Goal: Task Accomplishment & Management: Complete application form

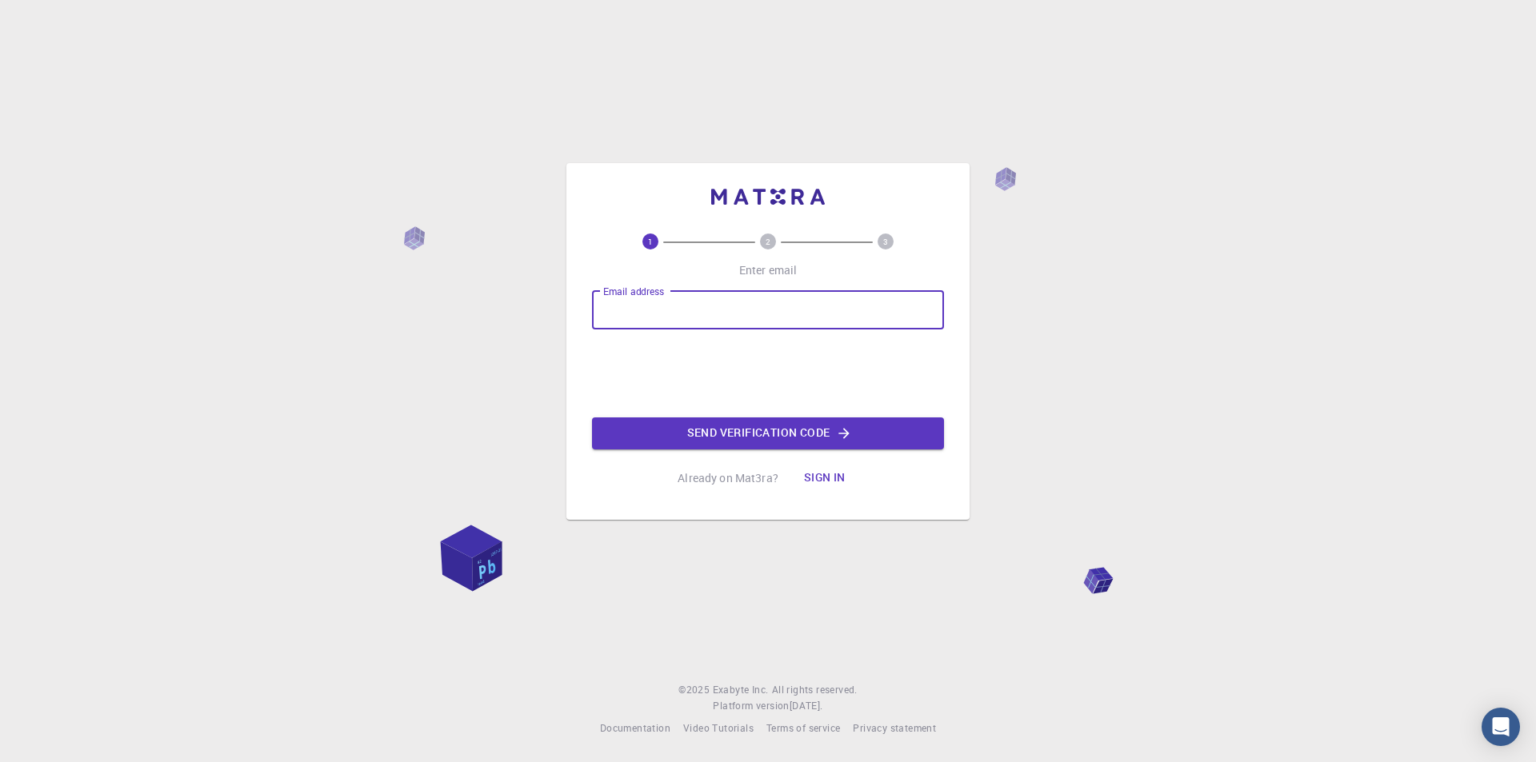
click at [784, 316] on input "Email address" at bounding box center [768, 310] width 352 height 38
type input "[EMAIL_ADDRESS][DOMAIN_NAME]"
click at [710, 439] on button "Send verification code" at bounding box center [768, 434] width 352 height 32
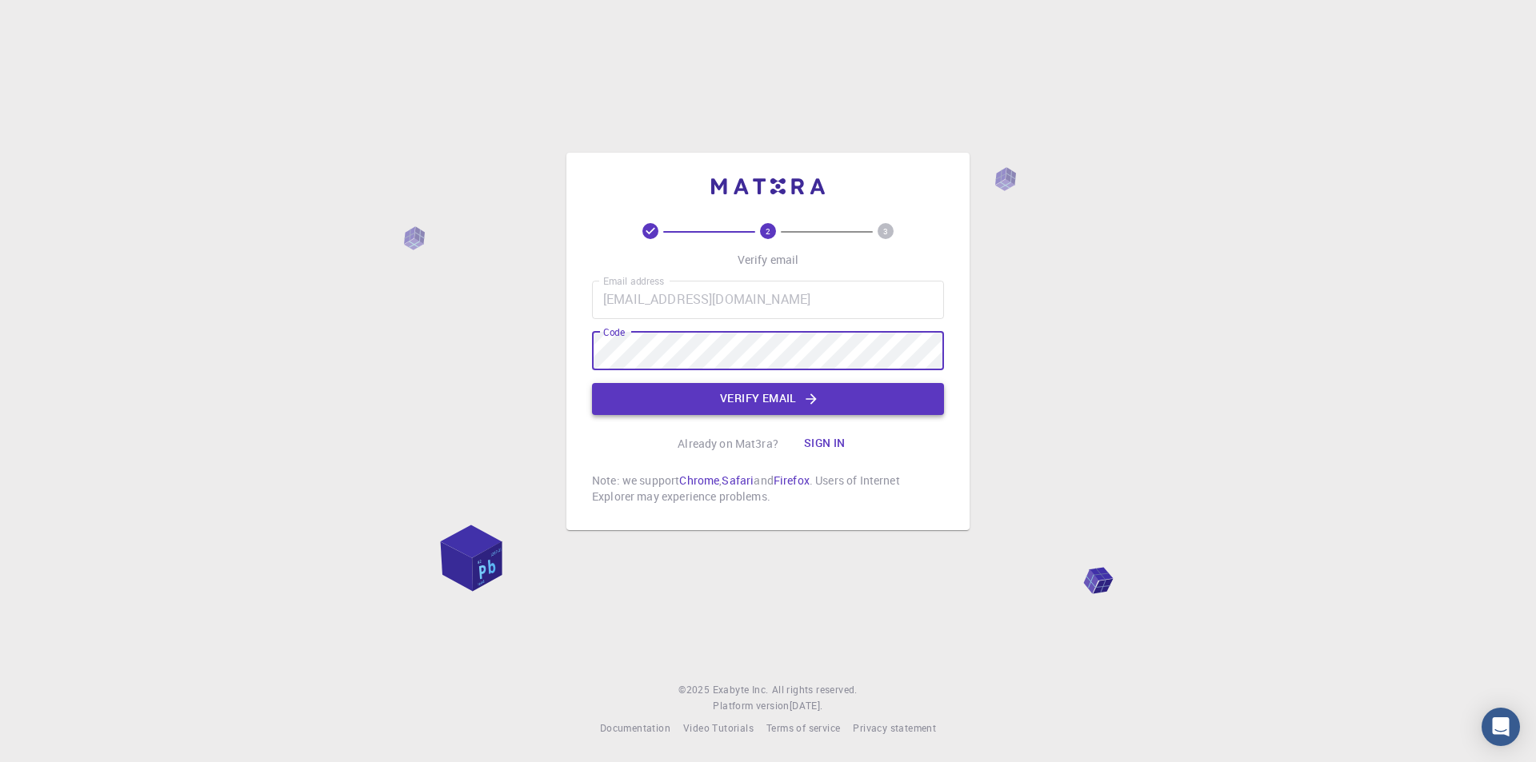
click at [599, 389] on button "Verify email" at bounding box center [768, 399] width 352 height 32
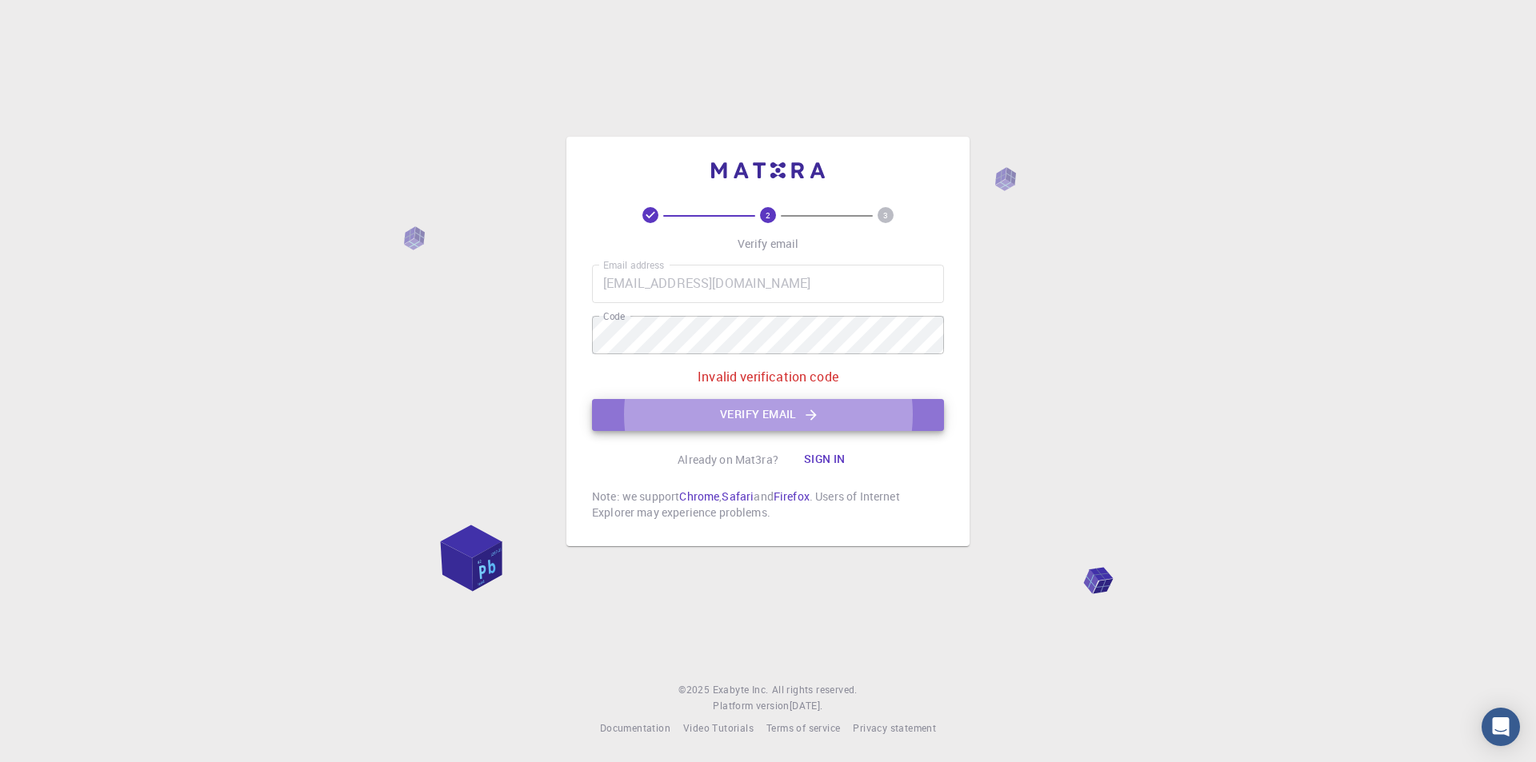
click at [875, 413] on button "Verify email" at bounding box center [768, 415] width 352 height 32
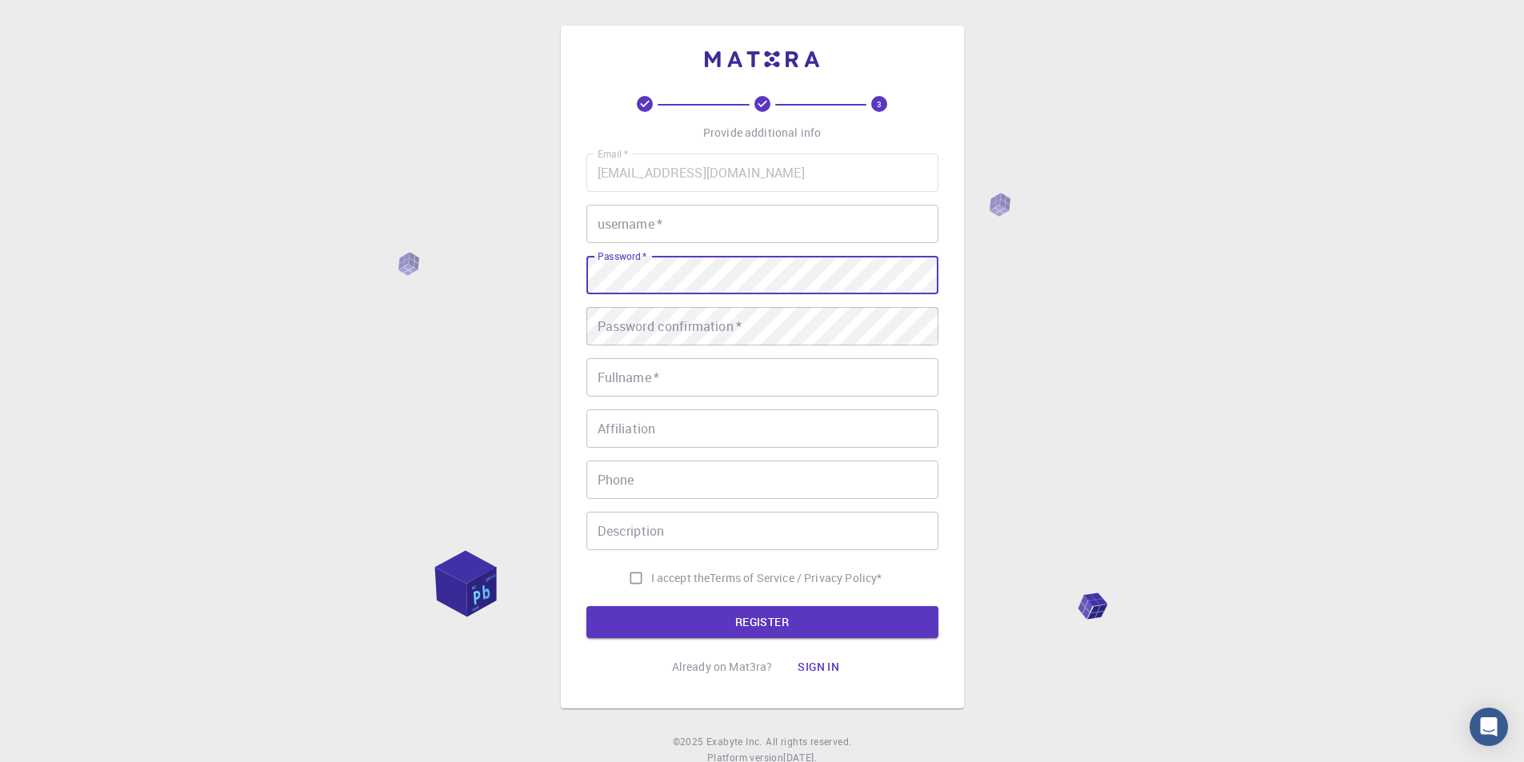
click at [628, 578] on div "Email   * [EMAIL_ADDRESS][DOMAIN_NAME] Email   * username   * username   * Pass…" at bounding box center [762, 374] width 352 height 440
click at [622, 586] on input "I accept the Terms of Service / Privacy Policy *" at bounding box center [636, 578] width 30 height 30
checkbox input "true"
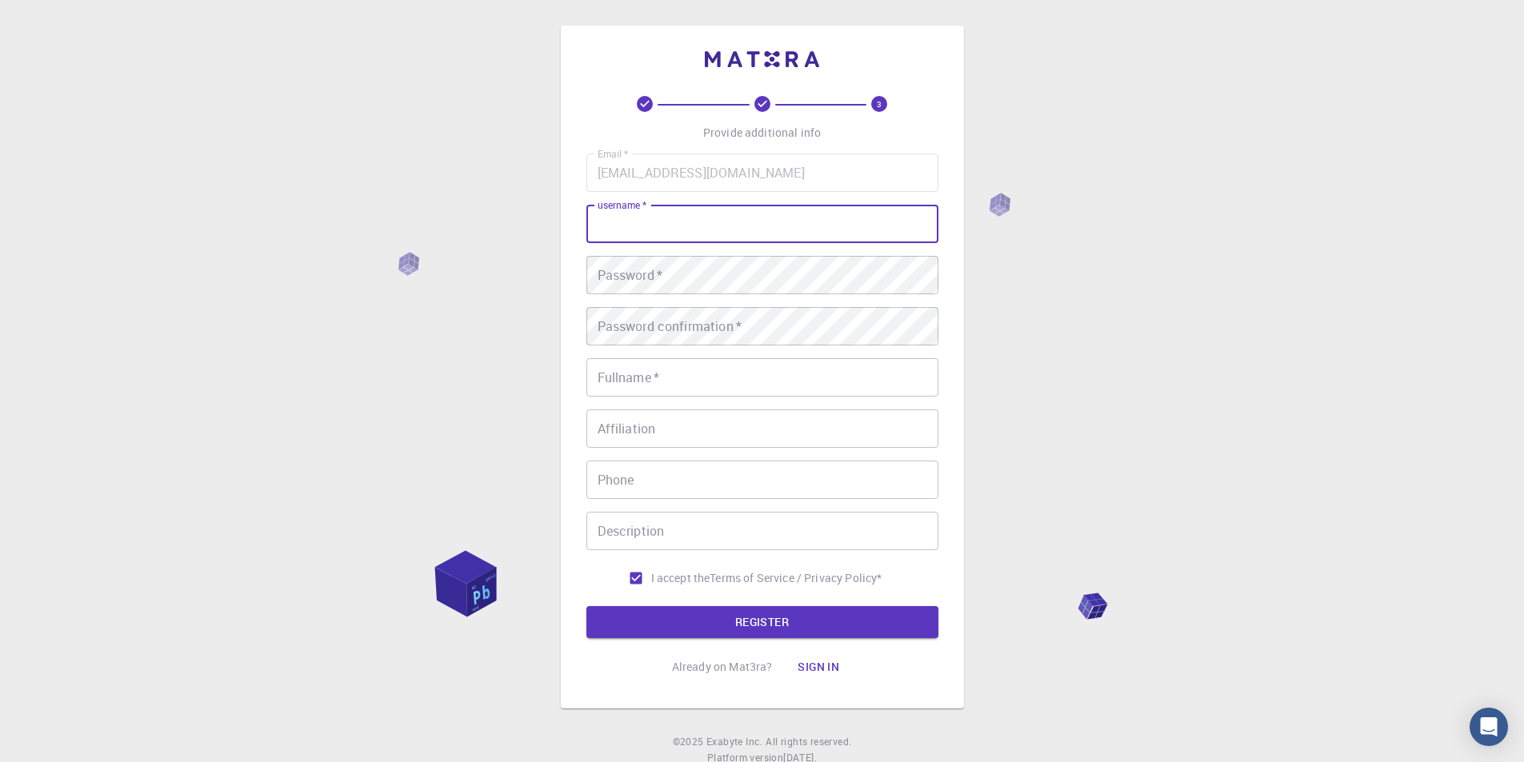
click at [710, 224] on input "username   *" at bounding box center [762, 224] width 352 height 38
type input "ratium_01"
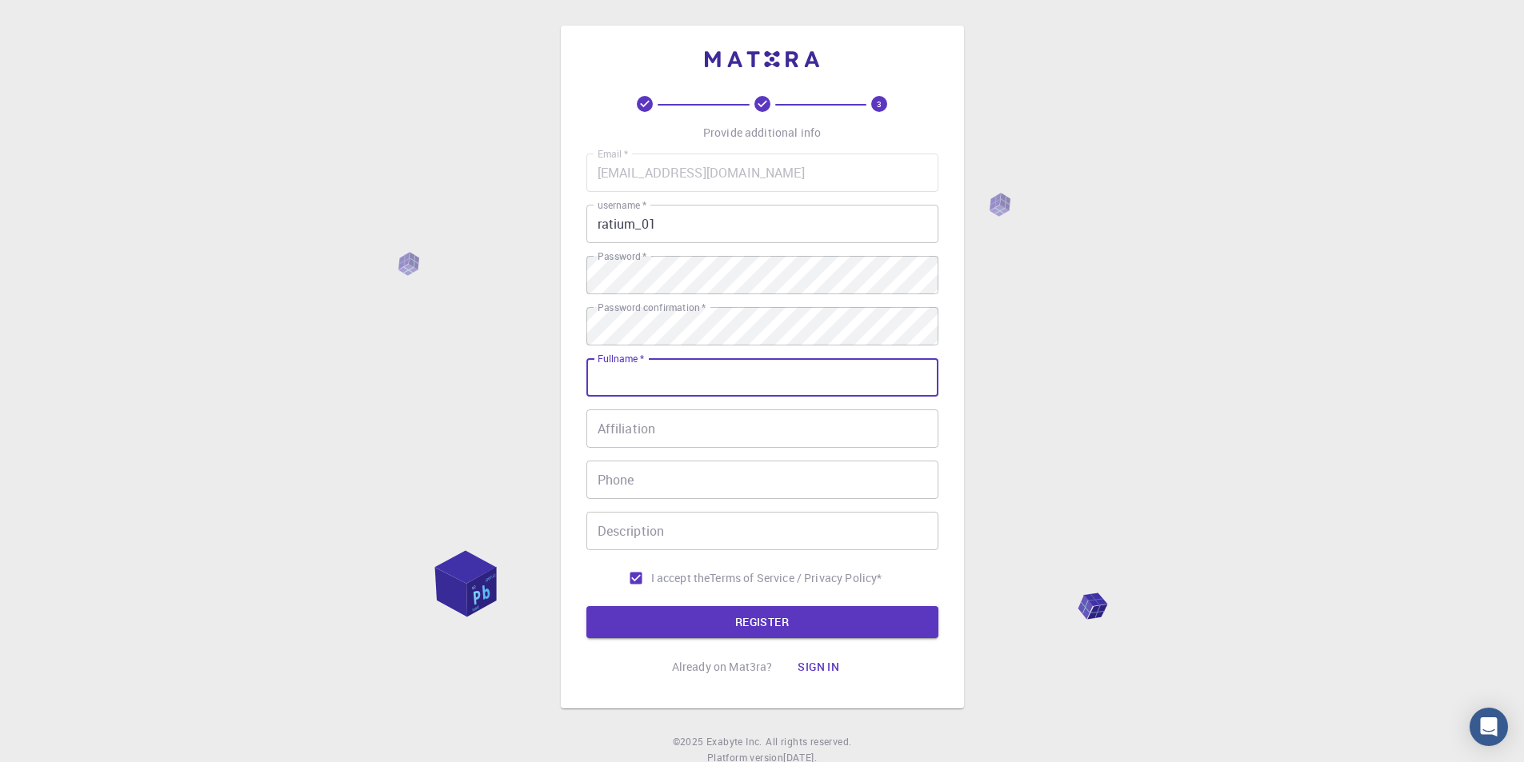
click at [804, 376] on input "Fullname   *" at bounding box center [762, 377] width 352 height 38
type input "Ratia"
type input "0667606139"
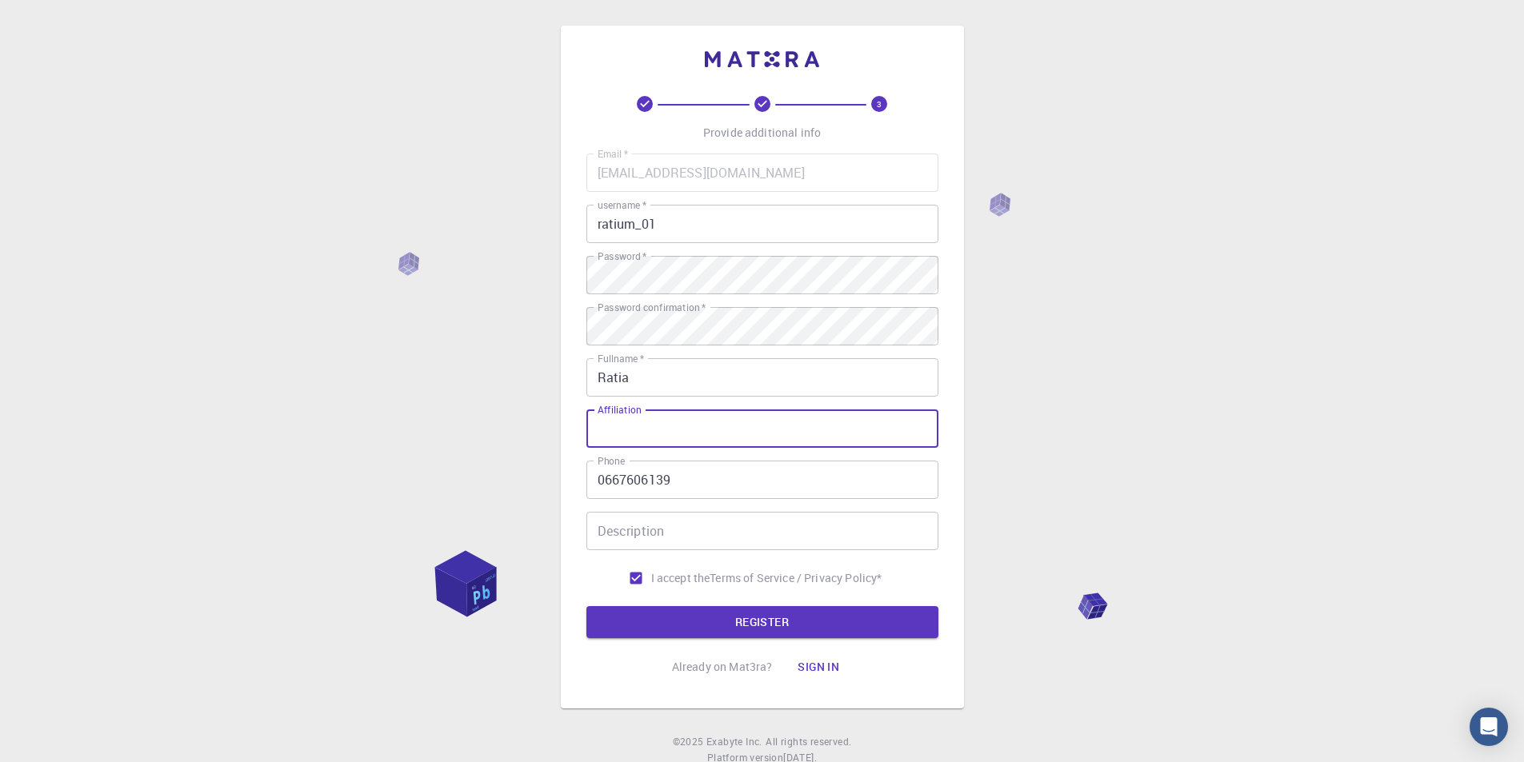
click at [737, 433] on input "Affiliation" at bounding box center [762, 429] width 352 height 38
paste input "medical student"
type input "medical student"
click at [632, 528] on input "Description" at bounding box center [762, 531] width 352 height 38
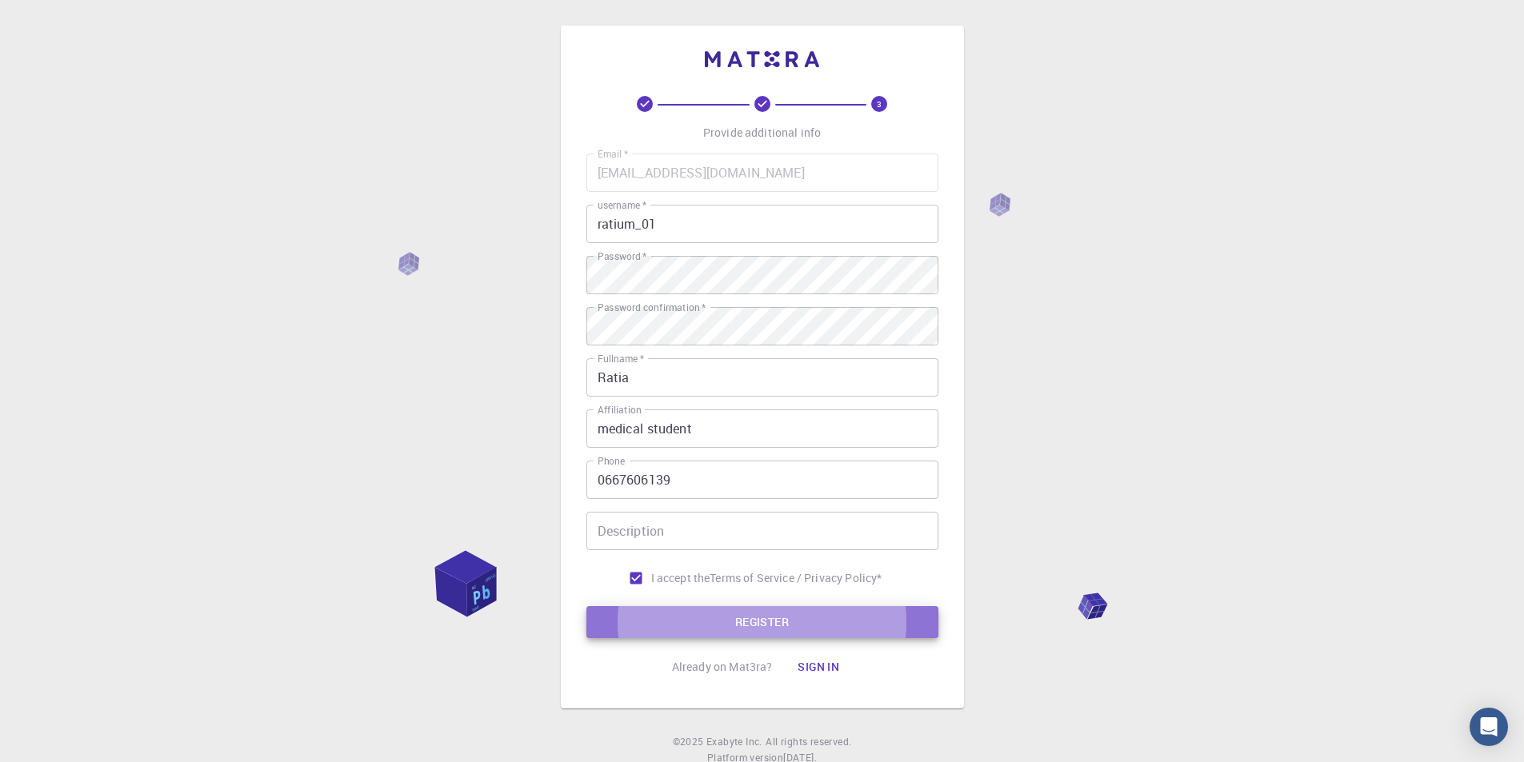
click at [647, 616] on button "REGISTER" at bounding box center [762, 622] width 352 height 32
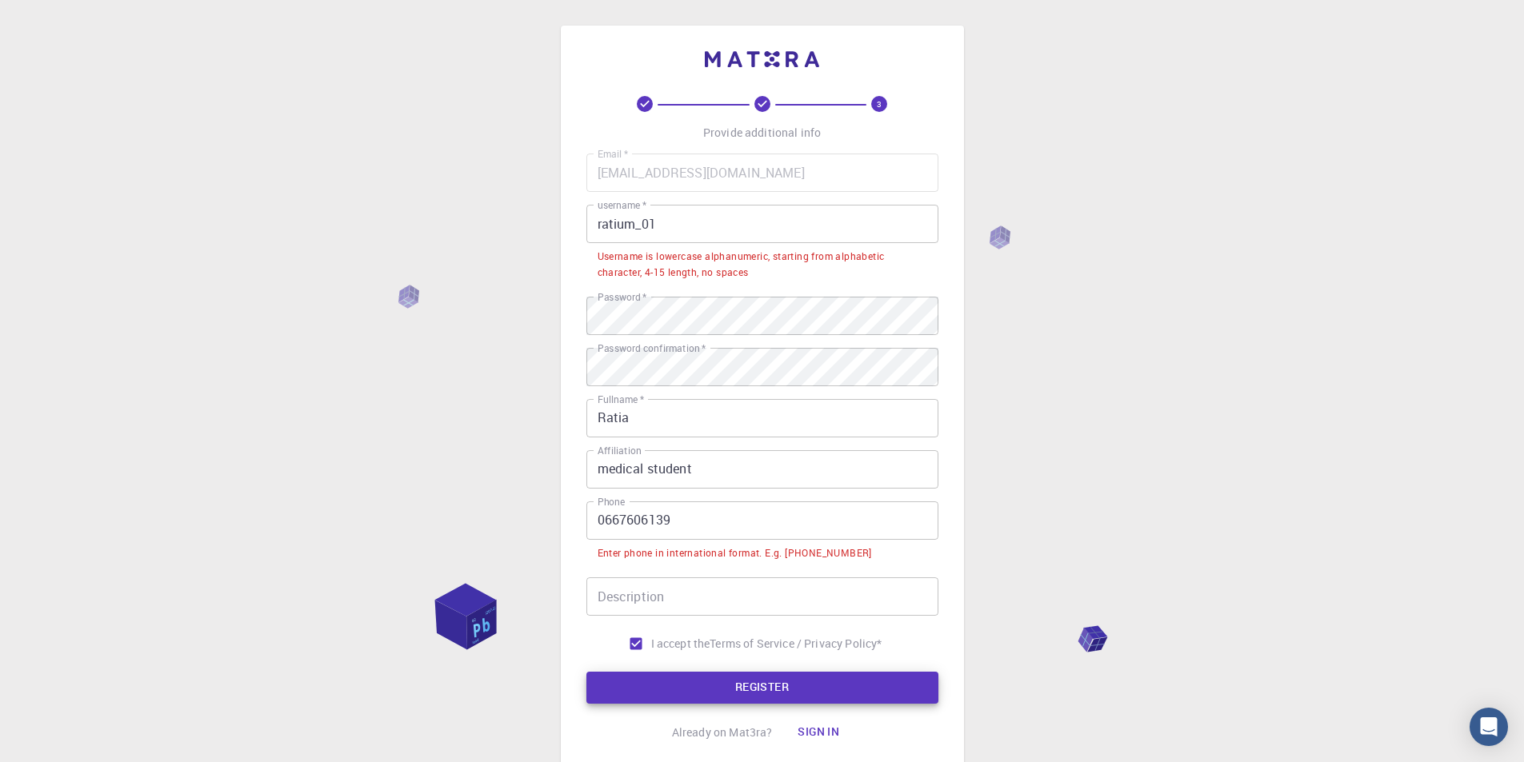
click at [608, 224] on input "ratium_01" at bounding box center [762, 224] width 352 height 38
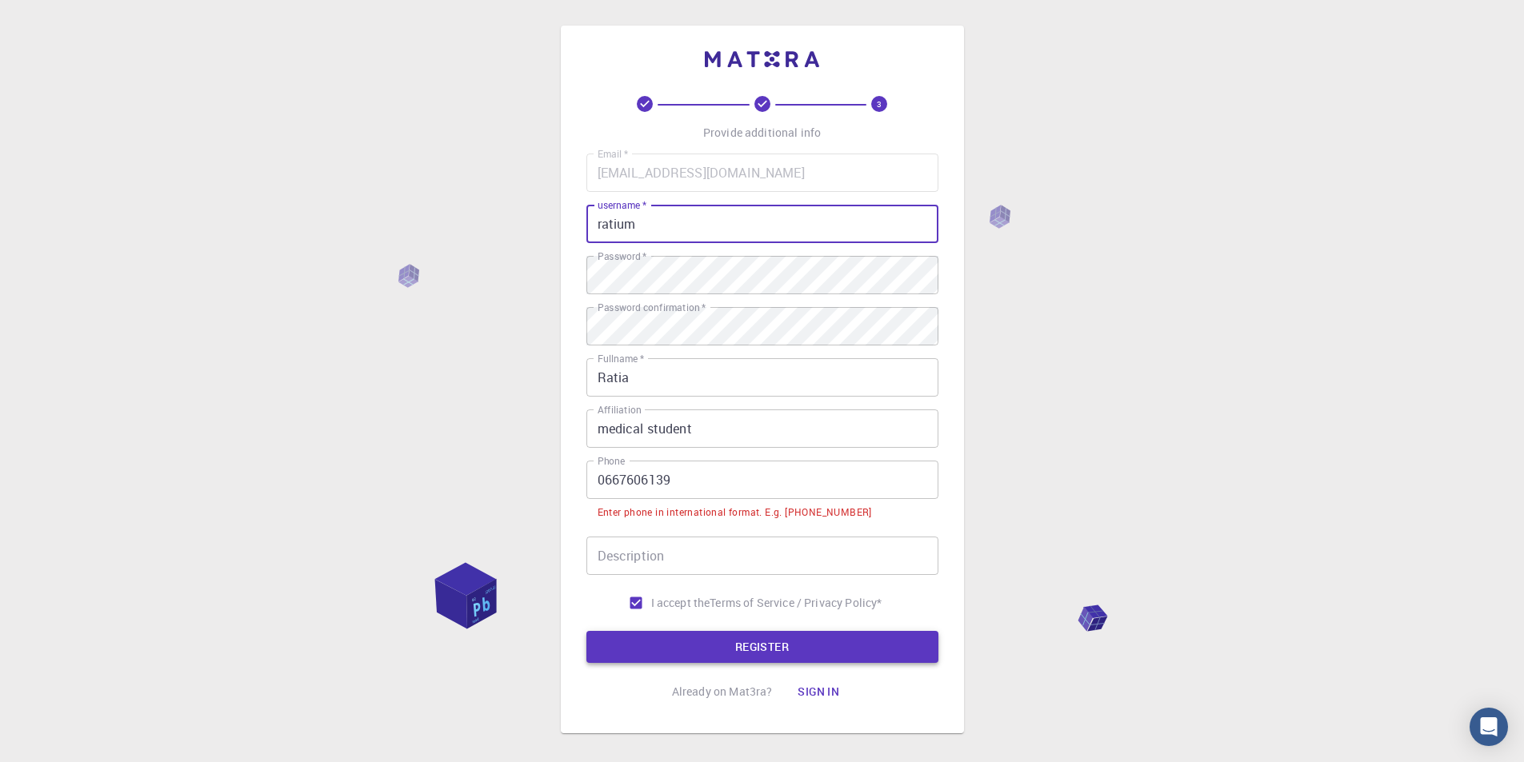
type input "ratium"
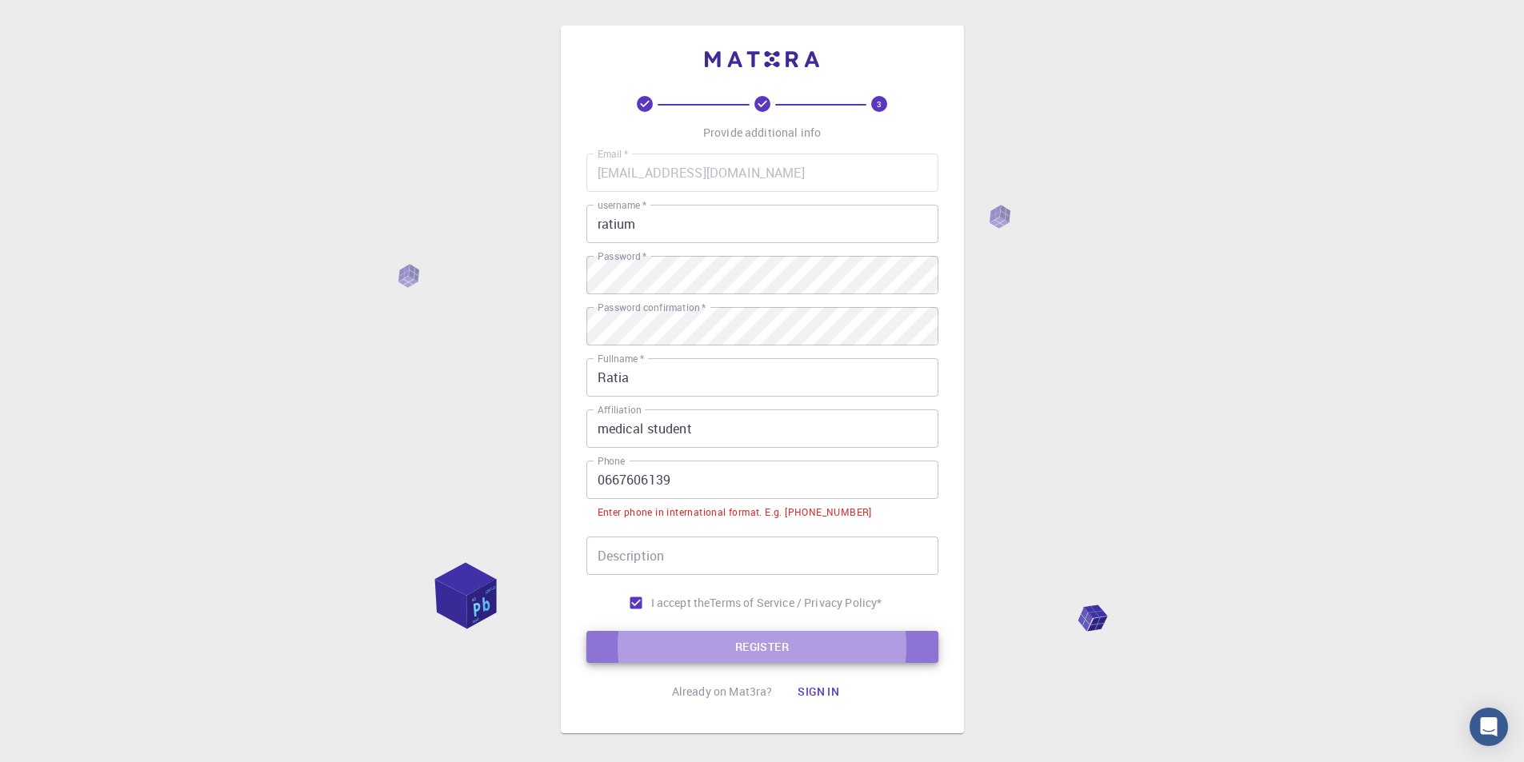
click at [686, 650] on button "REGISTER" at bounding box center [762, 647] width 352 height 32
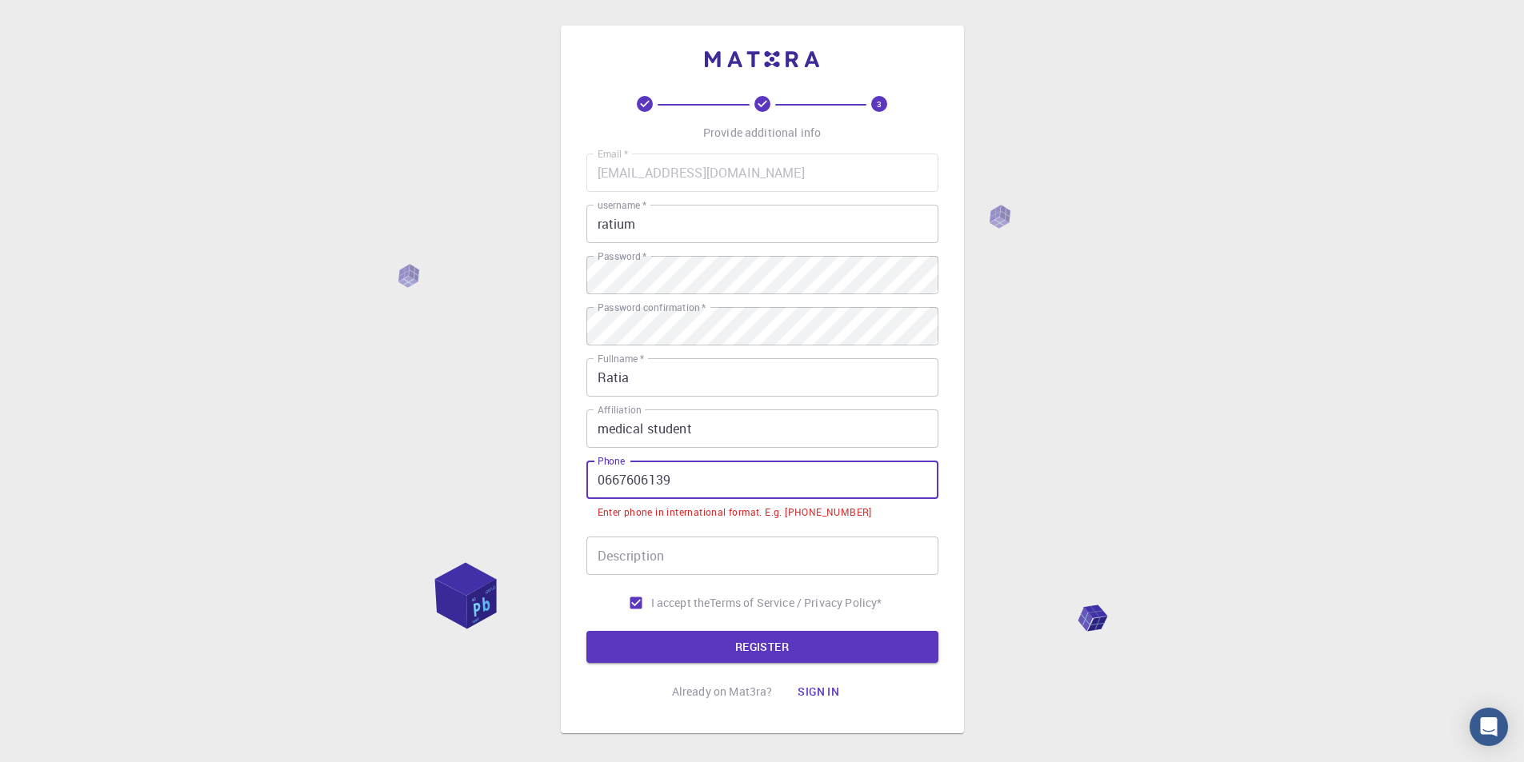
drag, startPoint x: 606, startPoint y: 486, endPoint x: 591, endPoint y: 486, distance: 14.4
click at [591, 486] on input "0667606139" at bounding box center [762, 480] width 352 height 38
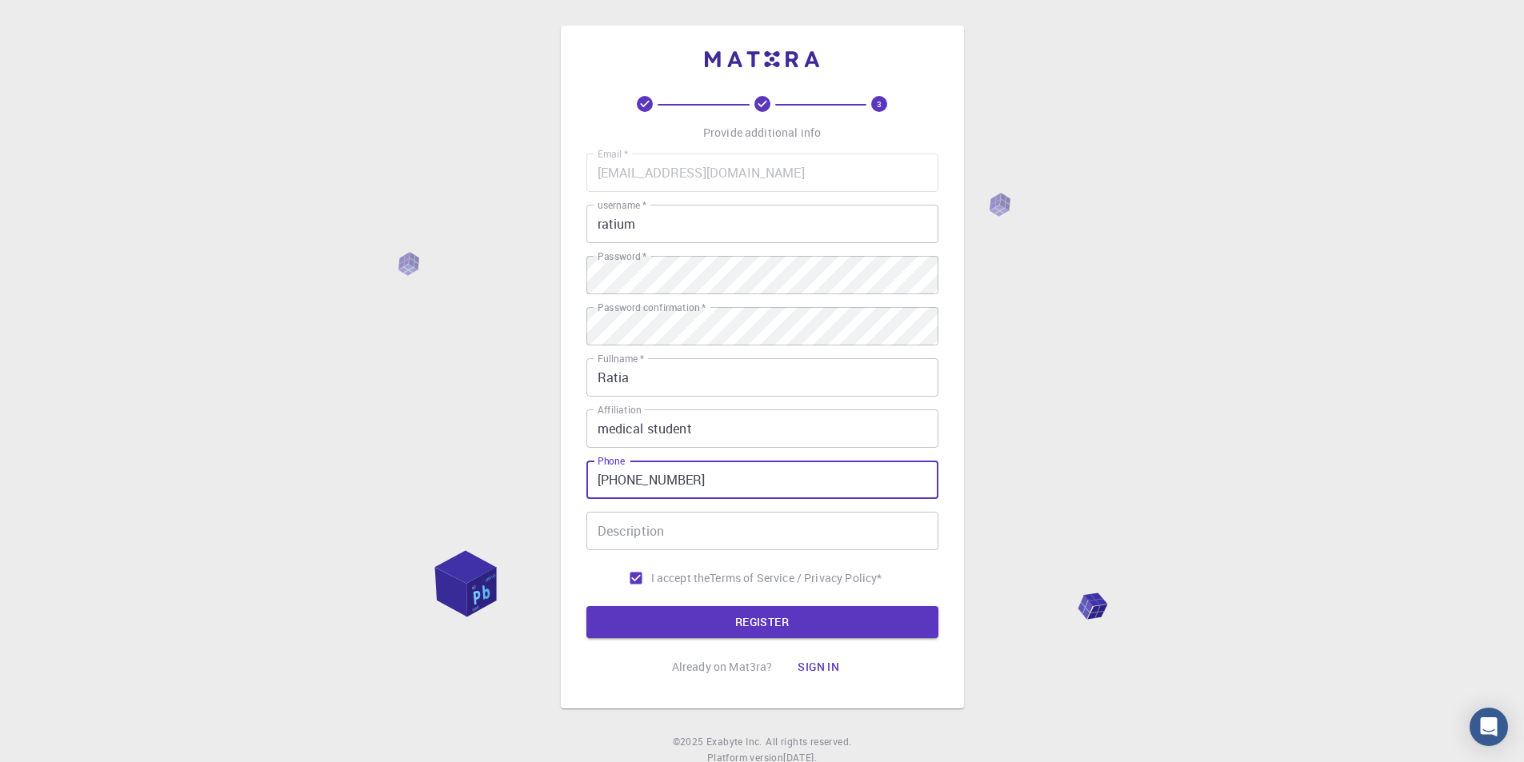
type input "[PHONE_NUMBER]"
click at [899, 622] on button "REGISTER" at bounding box center [762, 622] width 352 height 32
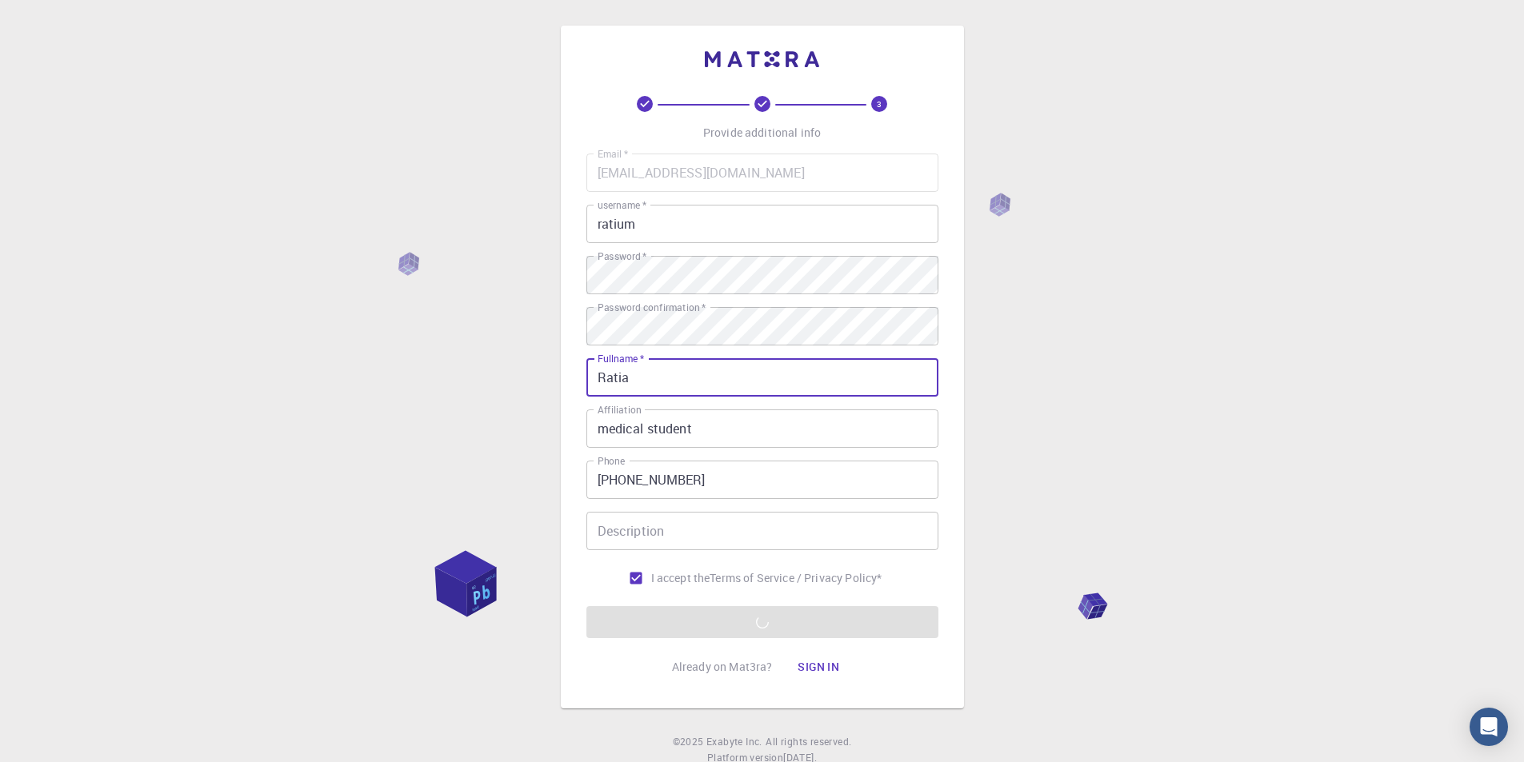
click at [746, 373] on input "Ratia" at bounding box center [762, 377] width 352 height 38
type input "Ratia youcef"
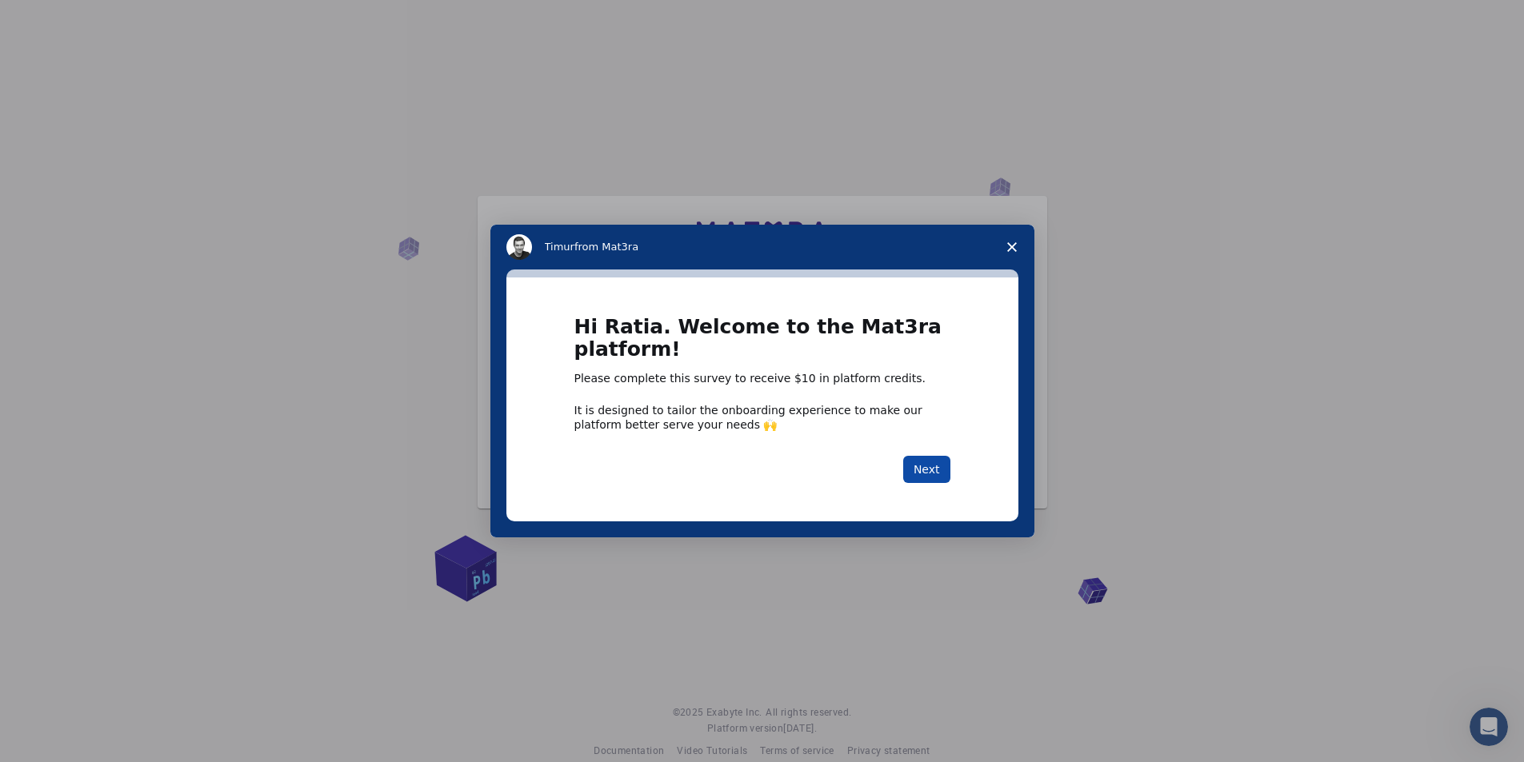
click at [940, 473] on button "Next" at bounding box center [926, 469] width 47 height 27
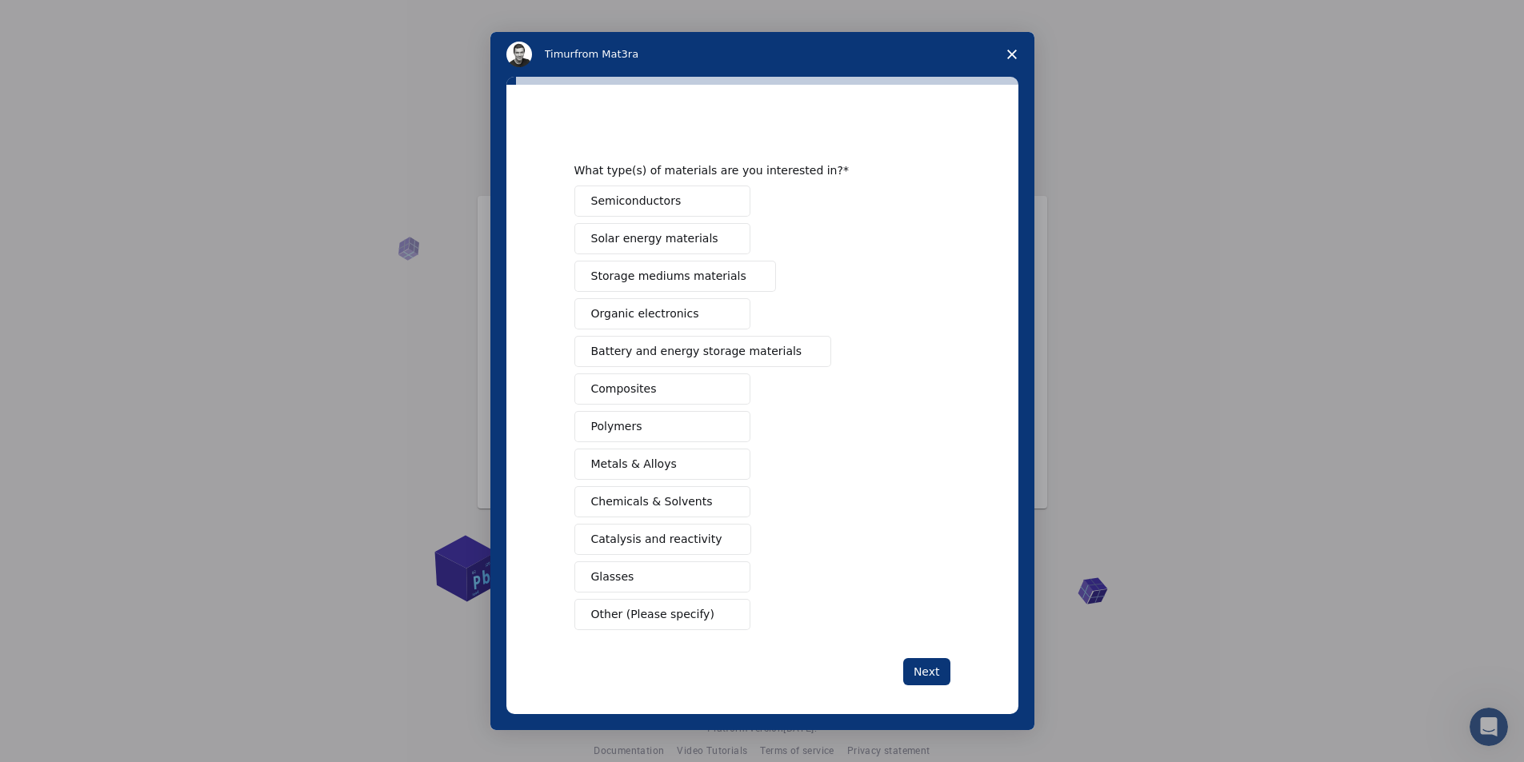
click at [643, 196] on span "Semiconductors" at bounding box center [636, 201] width 90 height 17
click at [644, 197] on span "Semiconductors" at bounding box center [636, 201] width 90 height 17
click at [998, 55] on span "Close survey" at bounding box center [1012, 54] width 45 height 45
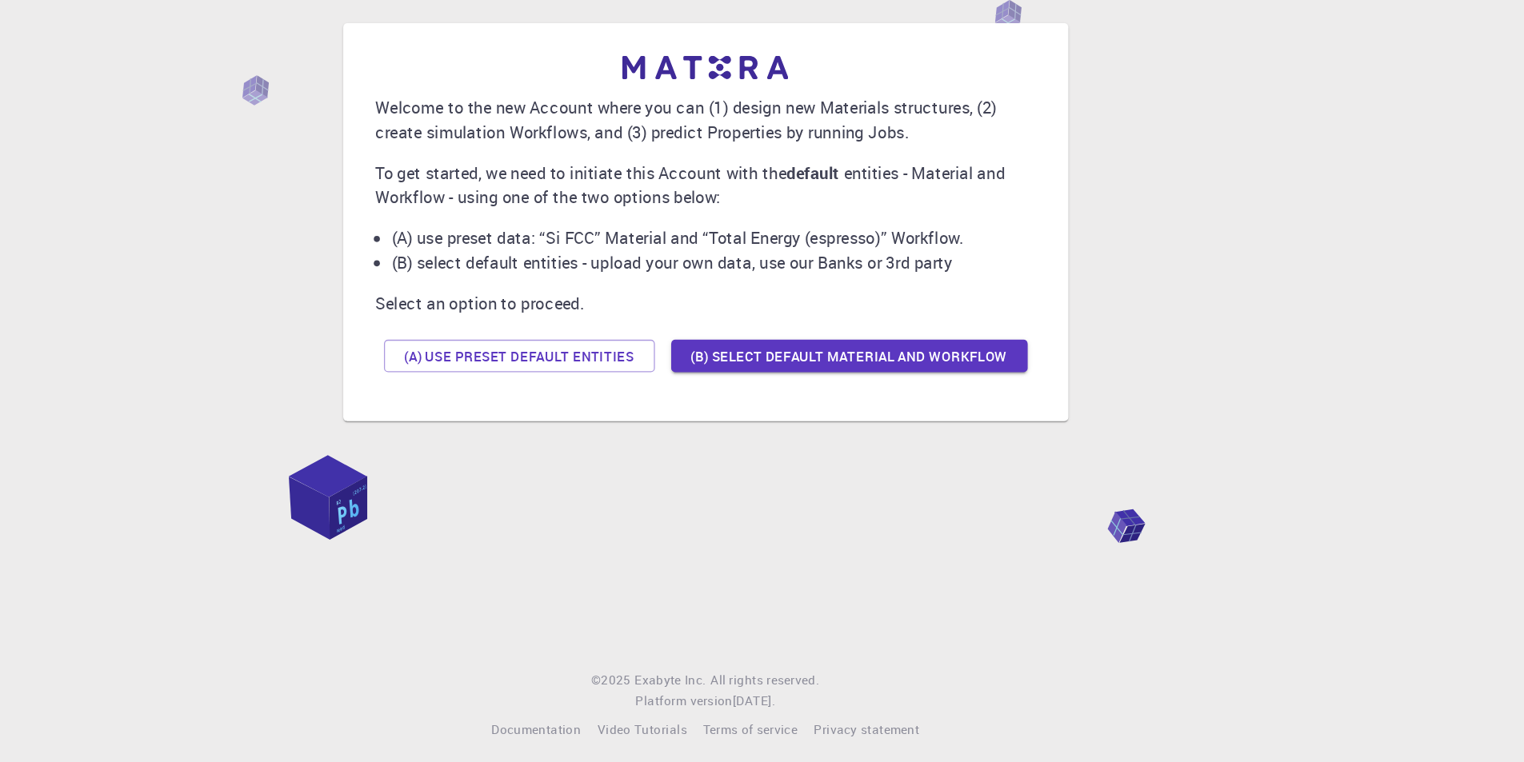
scroll to position [22, 0]
